Goal: Entertainment & Leisure: Browse casually

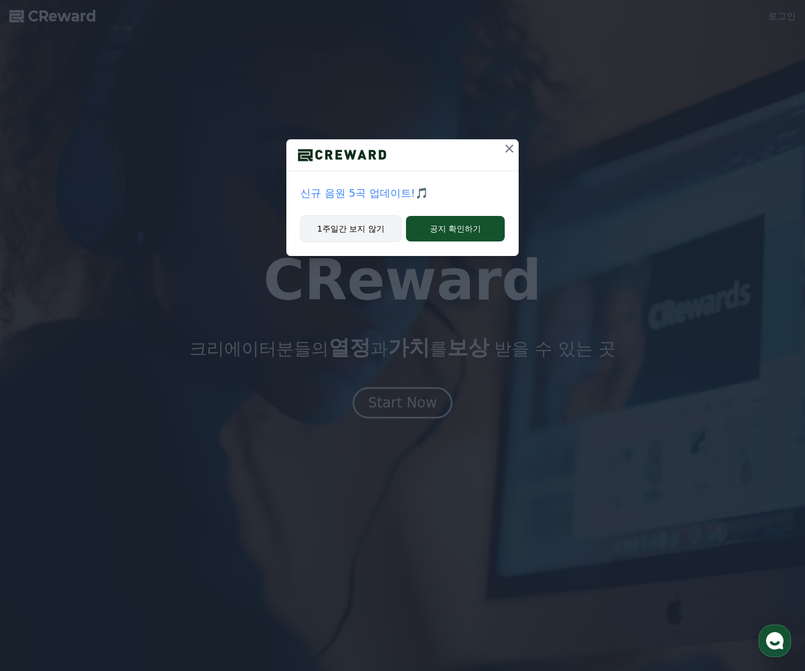
drag, startPoint x: 339, startPoint y: 228, endPoint x: 346, endPoint y: 238, distance: 12.1
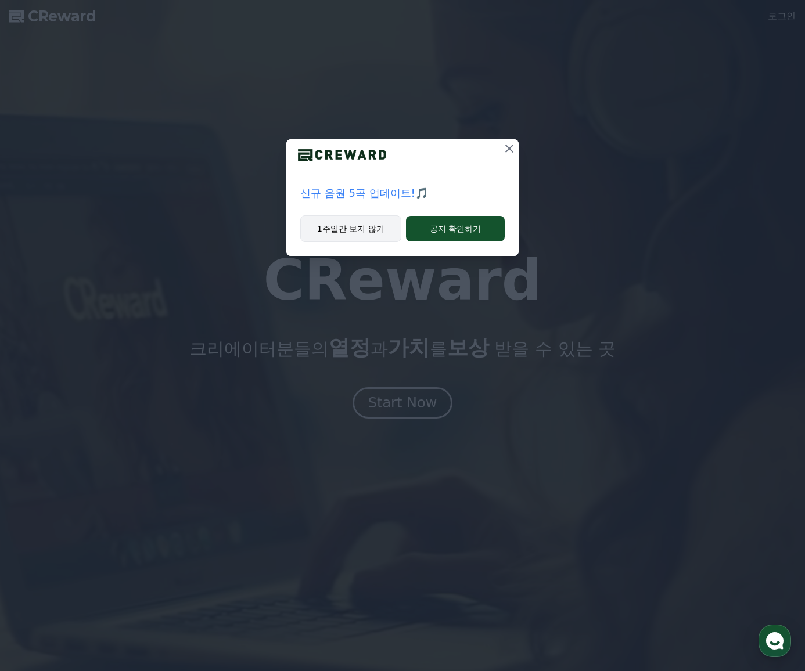
click at [339, 227] on button "1주일간 보지 않기" at bounding box center [350, 229] width 101 height 27
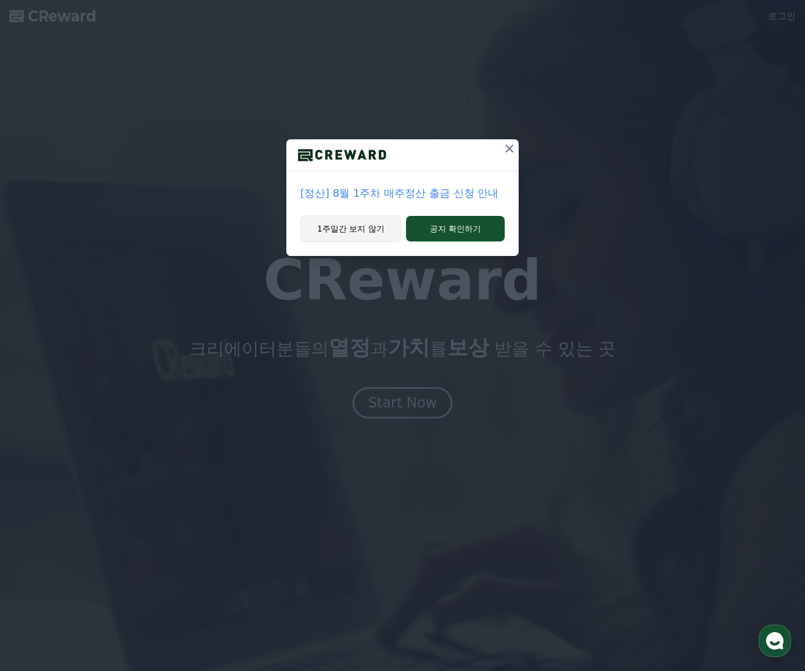
click at [347, 238] on button "1주일간 보지 않기" at bounding box center [350, 229] width 101 height 27
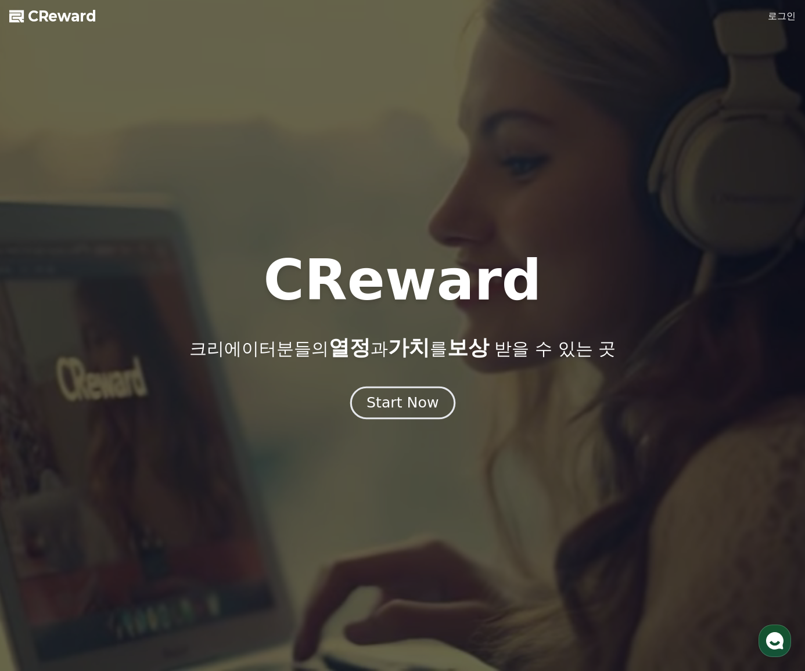
click at [405, 414] on button "Start Now" at bounding box center [402, 403] width 105 height 33
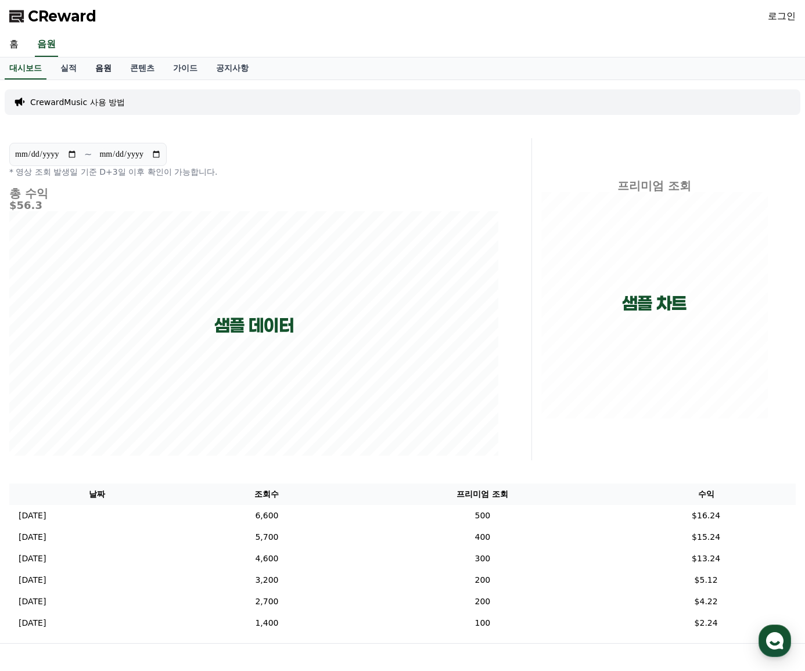
click at [98, 71] on link "음원" at bounding box center [103, 69] width 35 height 22
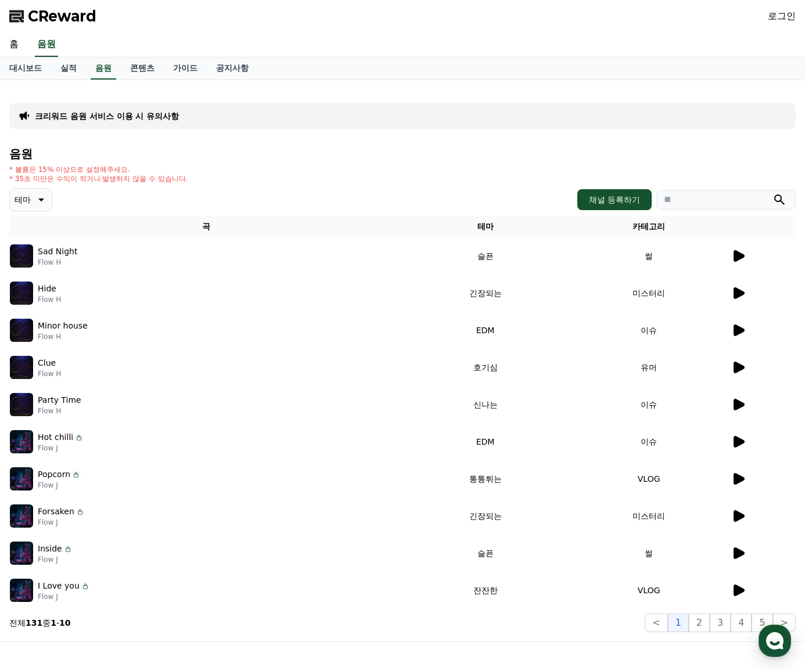
click at [33, 198] on icon at bounding box center [40, 200] width 14 height 14
click at [27, 222] on button "그루브" at bounding box center [28, 217] width 34 height 26
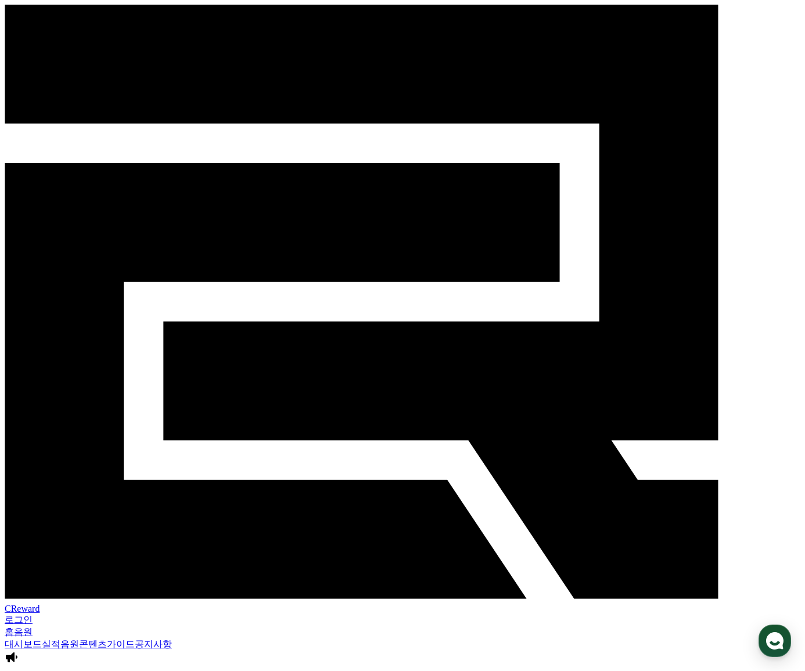
drag, startPoint x: 767, startPoint y: 357, endPoint x: 742, endPoint y: 378, distance: 32.6
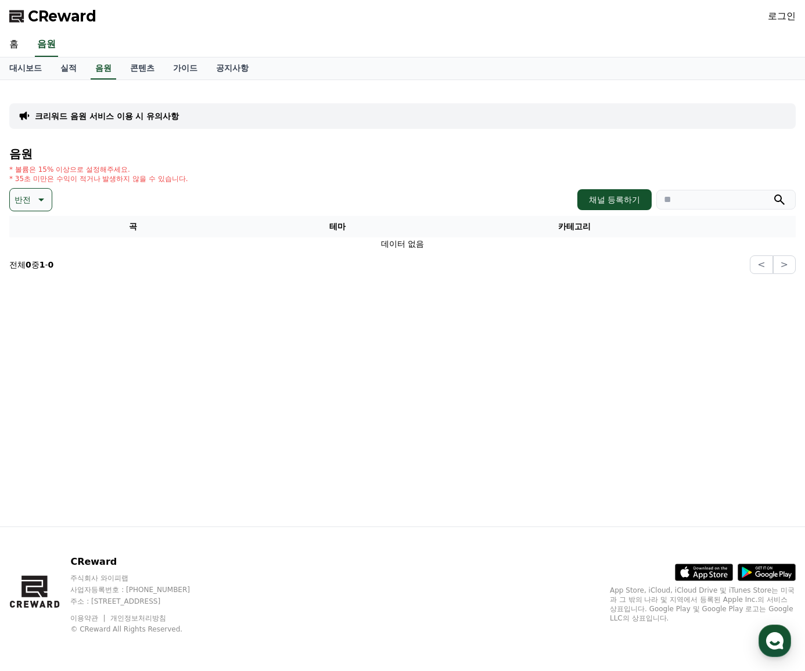
click at [22, 201] on p "반전" at bounding box center [23, 200] width 16 height 16
click at [37, 273] on button "분위기있는" at bounding box center [36, 273] width 50 height 26
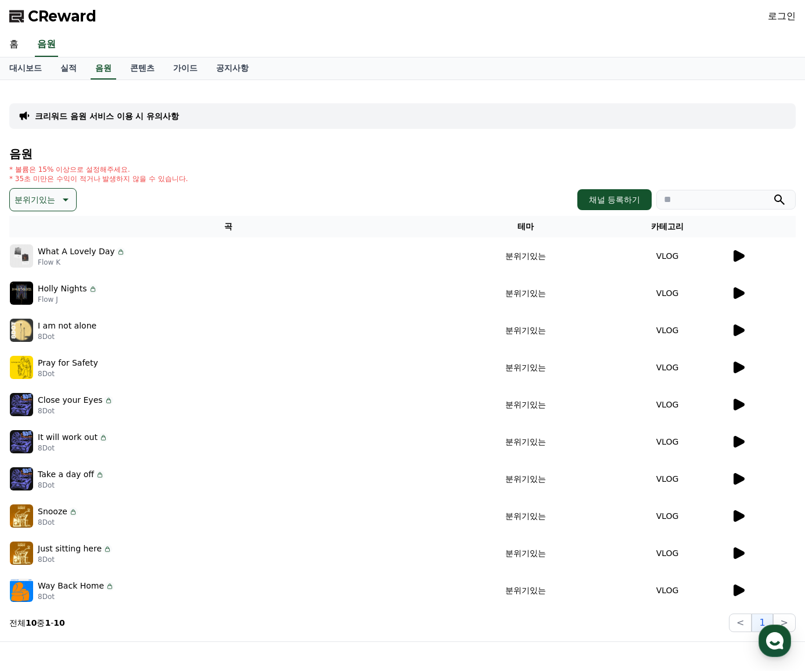
click at [732, 256] on icon at bounding box center [738, 256] width 14 height 14
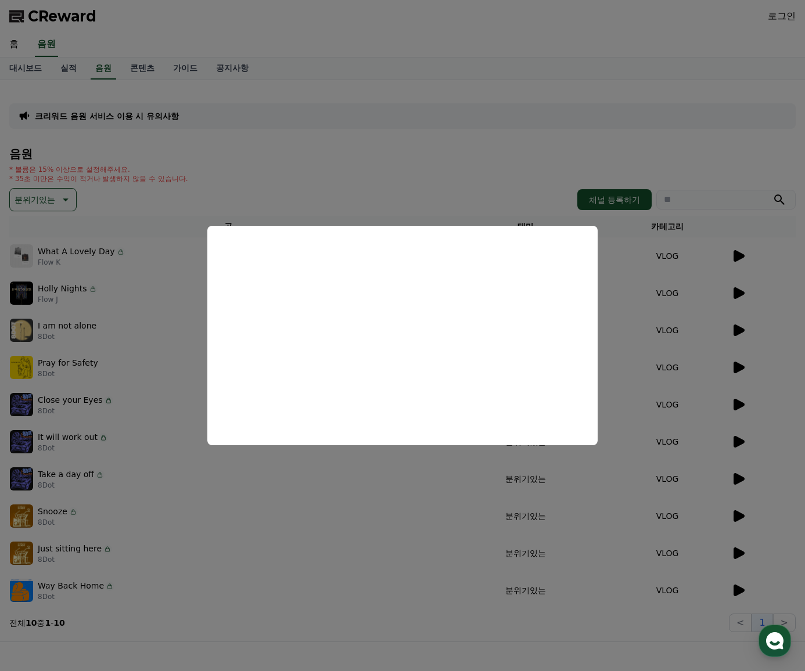
click at [766, 289] on button "close modal" at bounding box center [402, 335] width 805 height 671
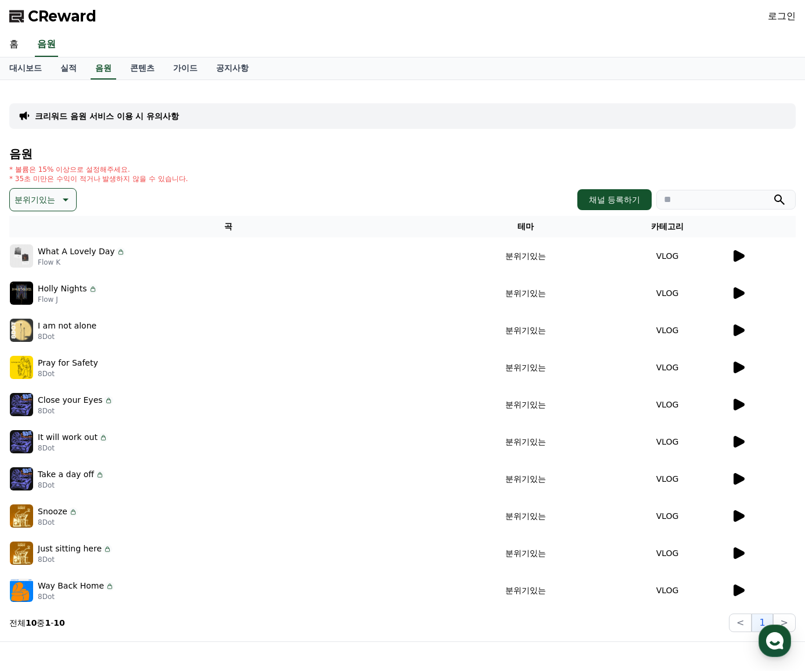
click at [745, 291] on div at bounding box center [763, 293] width 64 height 14
click at [741, 295] on icon at bounding box center [739, 294] width 11 height 12
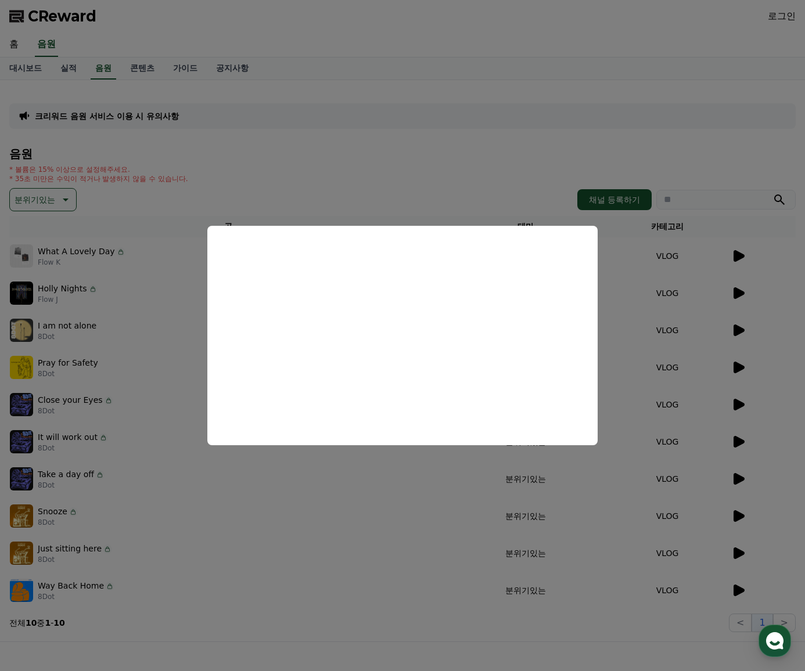
click at [785, 332] on button "close modal" at bounding box center [402, 335] width 805 height 671
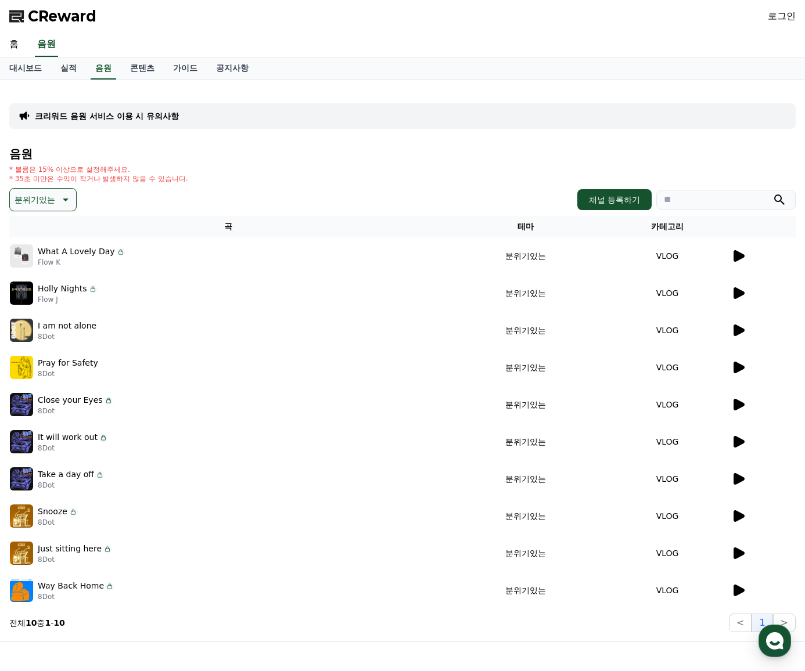
click at [742, 328] on icon at bounding box center [738, 331] width 14 height 14
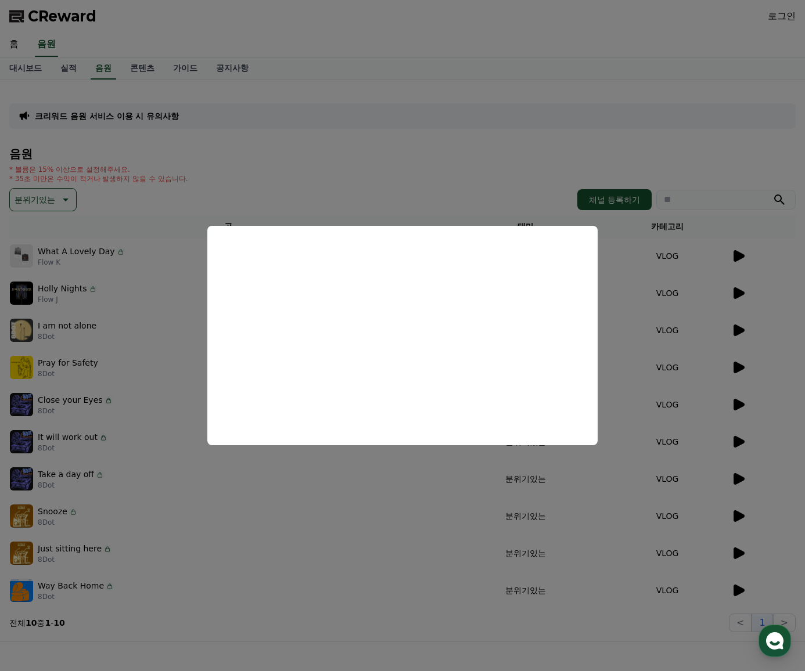
click at [777, 325] on button "close modal" at bounding box center [402, 335] width 805 height 671
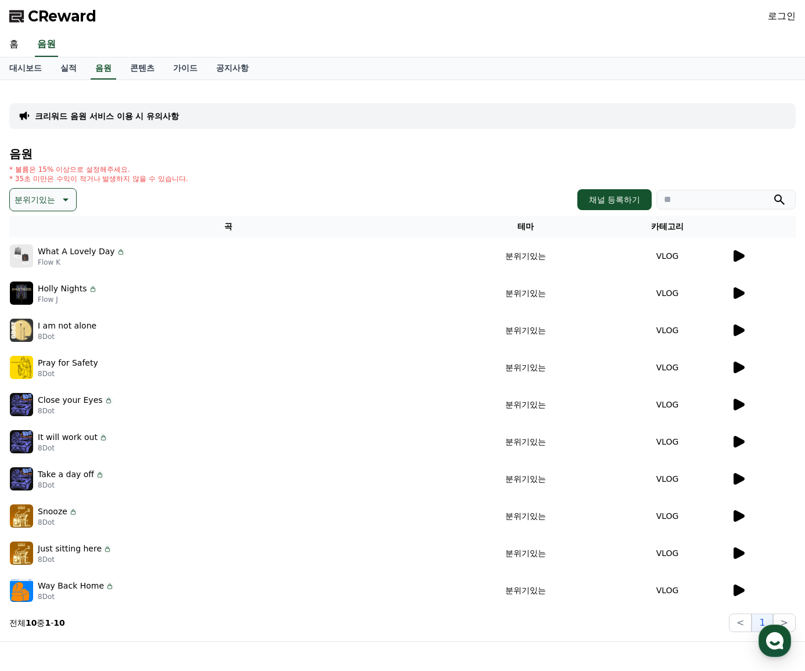
click at [739, 253] on icon at bounding box center [739, 256] width 11 height 12
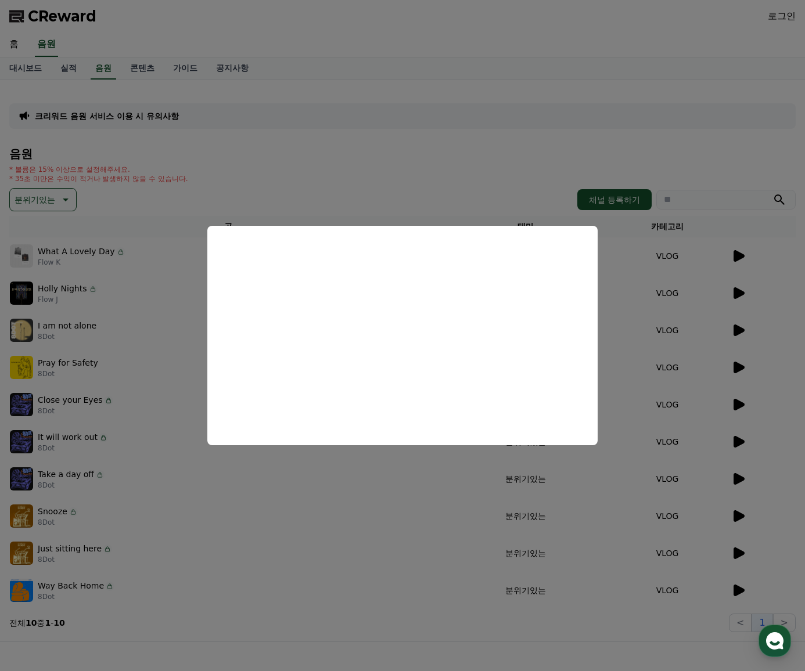
click at [770, 351] on button "close modal" at bounding box center [402, 335] width 805 height 671
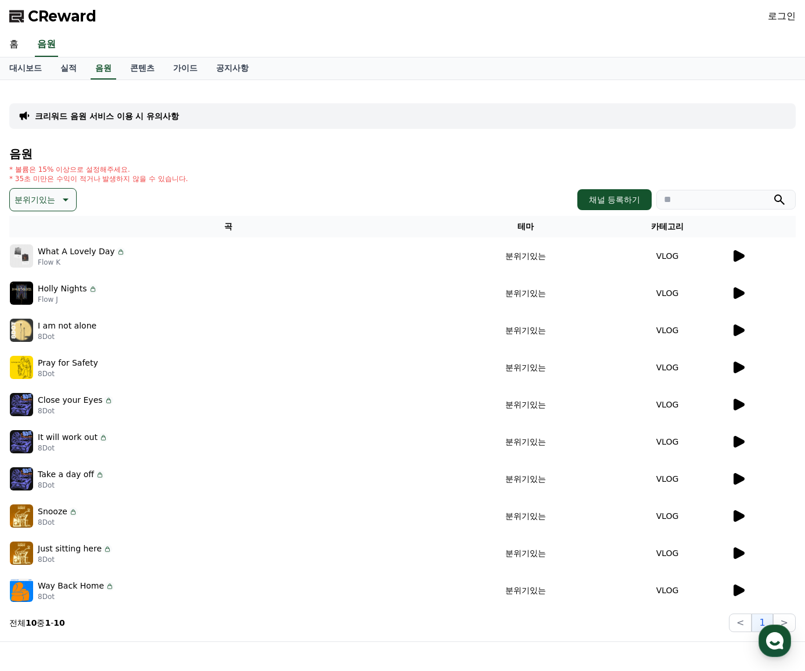
click at [735, 403] on icon at bounding box center [739, 405] width 11 height 12
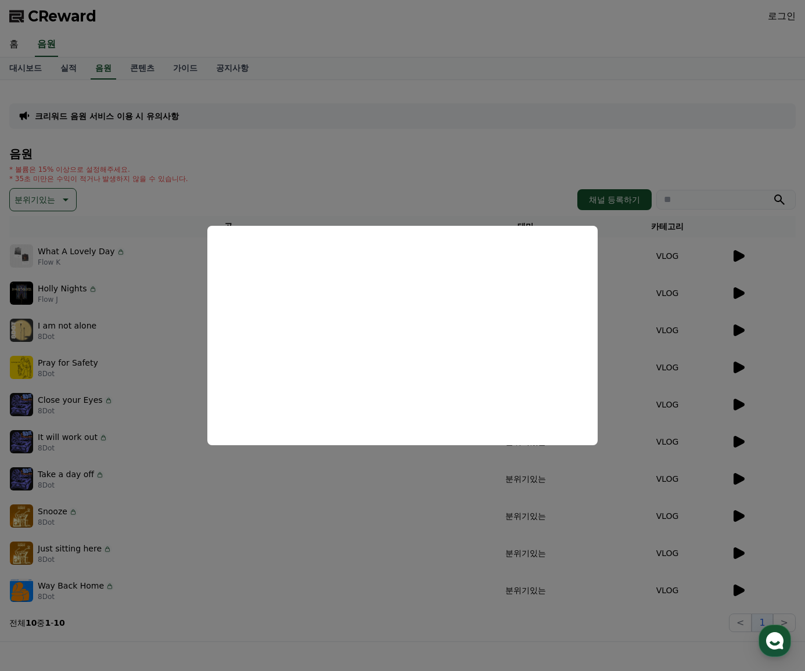
click at [739, 440] on button "close modal" at bounding box center [402, 335] width 805 height 671
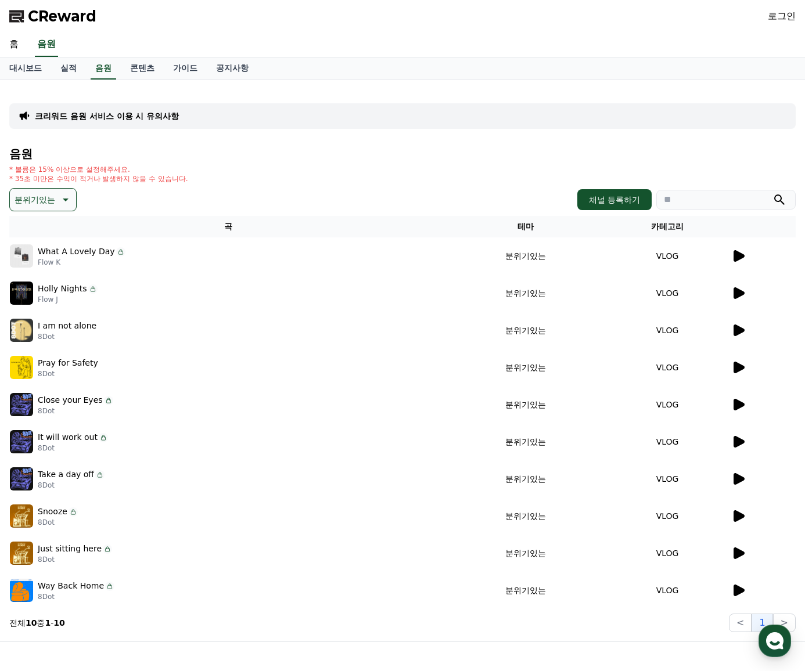
click at [739, 442] on icon at bounding box center [739, 442] width 11 height 12
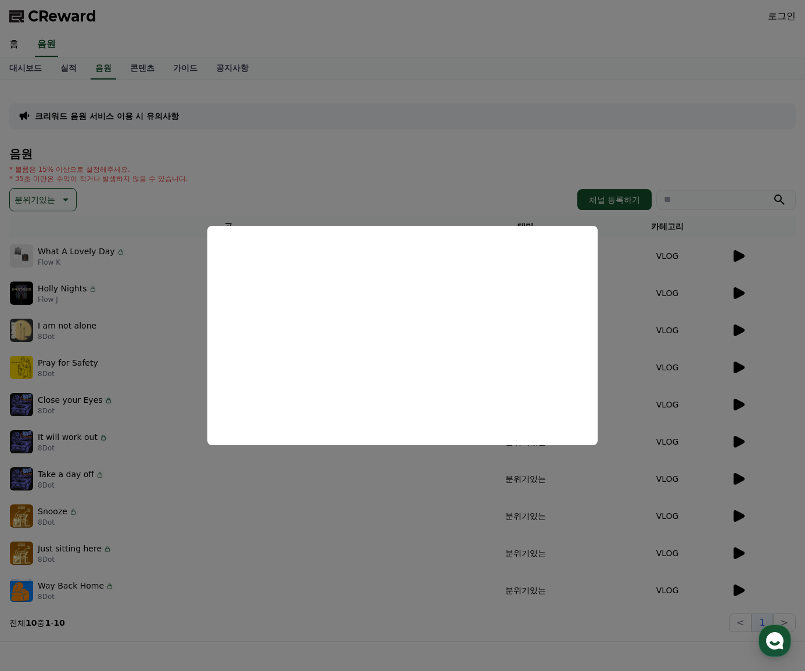
click at [742, 476] on button "close modal" at bounding box center [402, 335] width 805 height 671
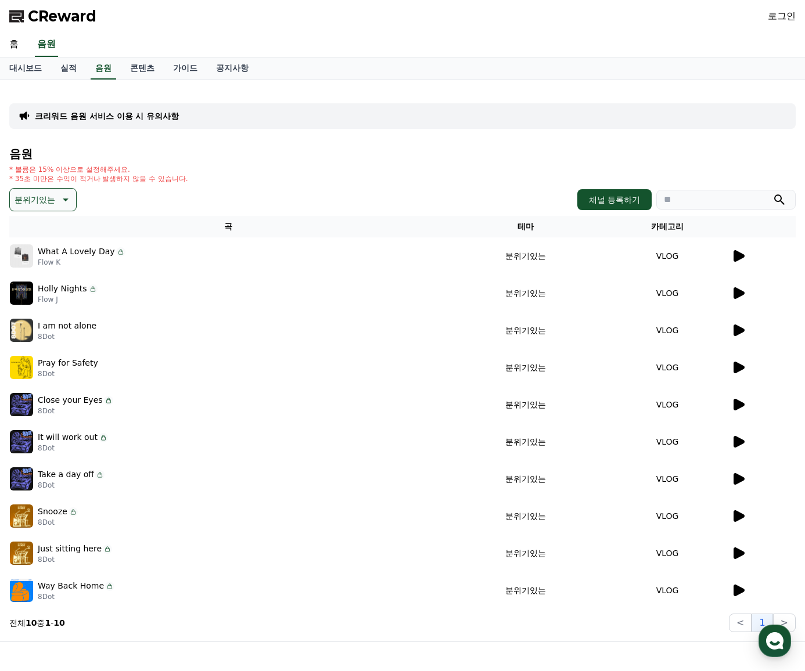
click at [742, 476] on icon at bounding box center [738, 479] width 14 height 14
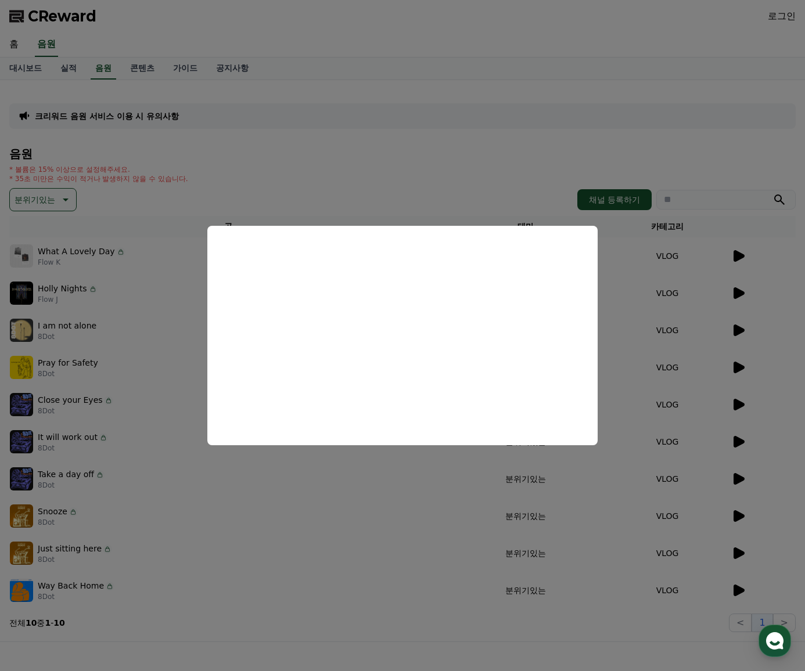
click at [676, 390] on button "close modal" at bounding box center [402, 335] width 805 height 671
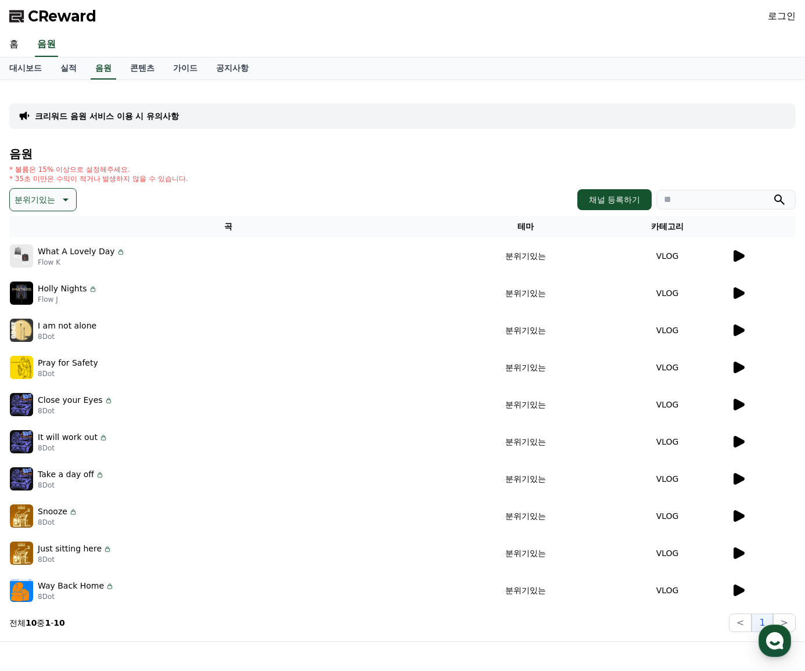
click at [740, 518] on icon at bounding box center [739, 517] width 11 height 12
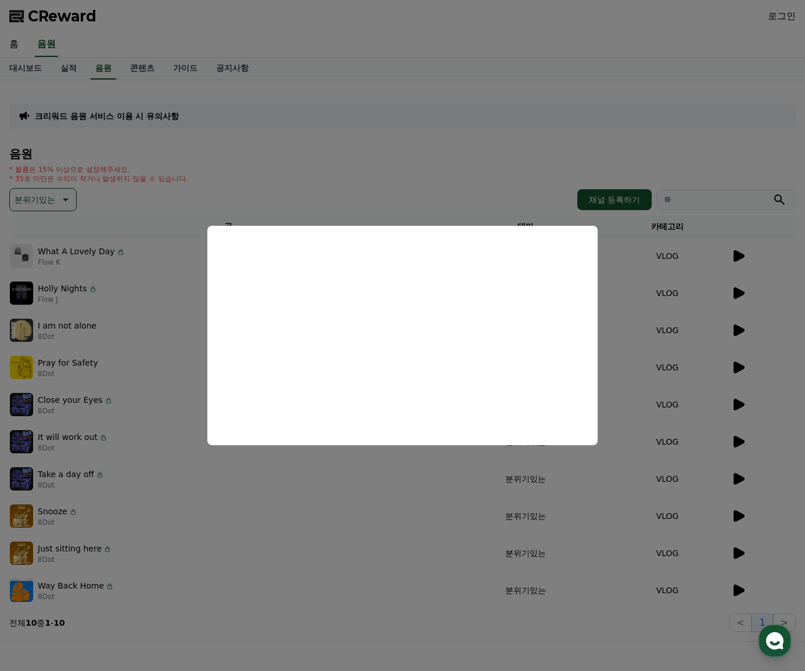
click at [562, 89] on button "close modal" at bounding box center [402, 335] width 805 height 671
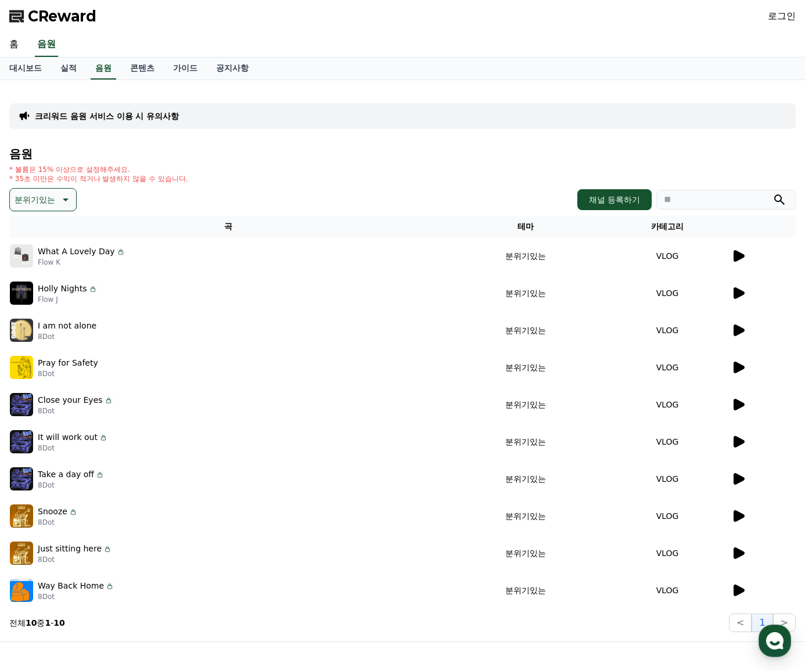
click at [734, 252] on icon at bounding box center [738, 256] width 14 height 14
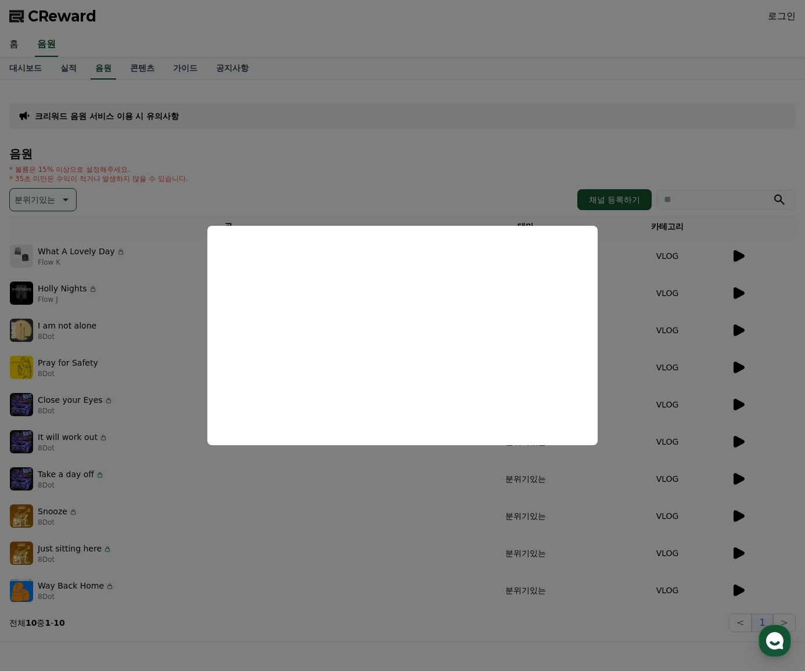
click at [505, 38] on button "close modal" at bounding box center [402, 335] width 805 height 671
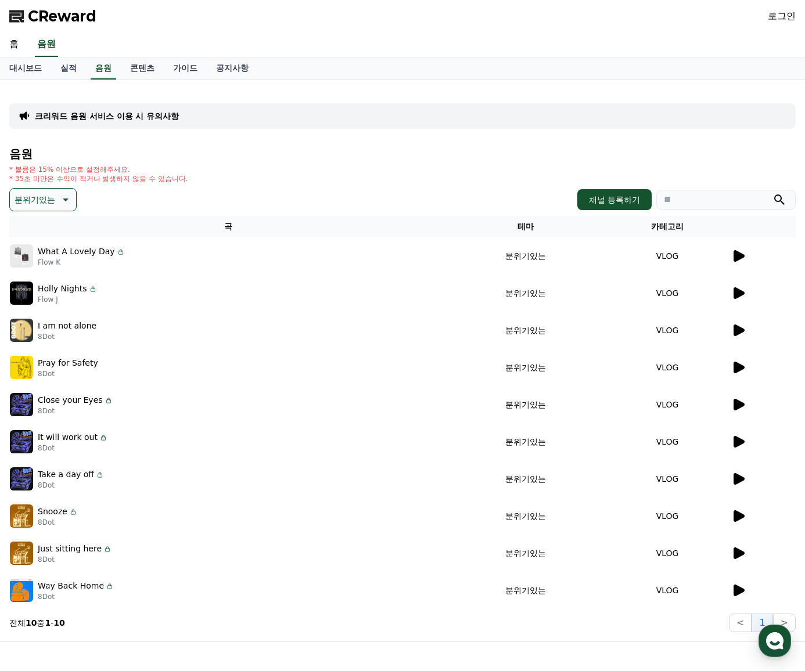
click at [733, 253] on icon at bounding box center [738, 256] width 14 height 14
